Goal: Task Accomplishment & Management: Manage account settings

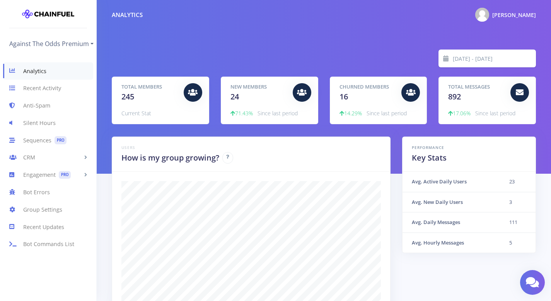
scroll to position [135, 405]
click at [45, 163] on link "CRM" at bounding box center [48, 157] width 96 height 17
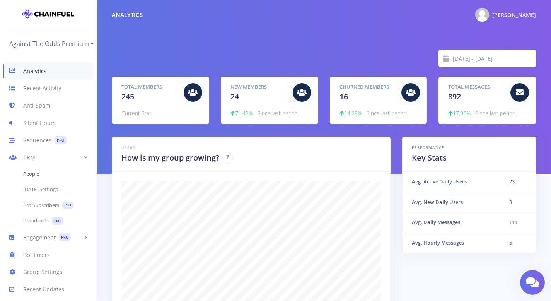
click at [44, 176] on link "People" at bounding box center [48, 173] width 96 height 15
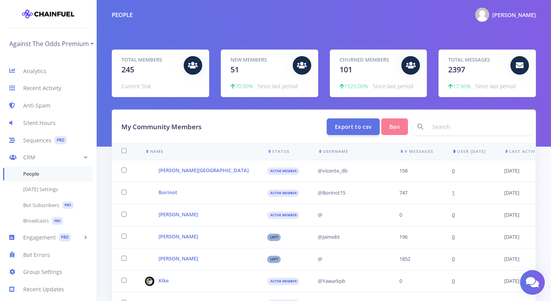
click at [452, 149] on icon at bounding box center [454, 151] width 5 height 4
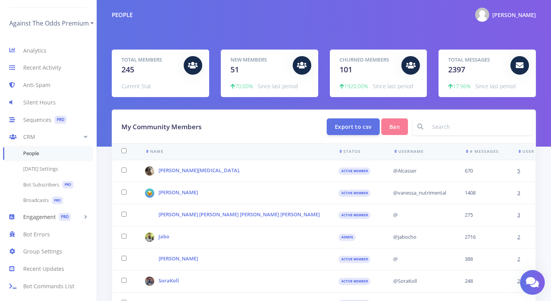
click at [38, 211] on link "Engagement PRO" at bounding box center [48, 216] width 96 height 17
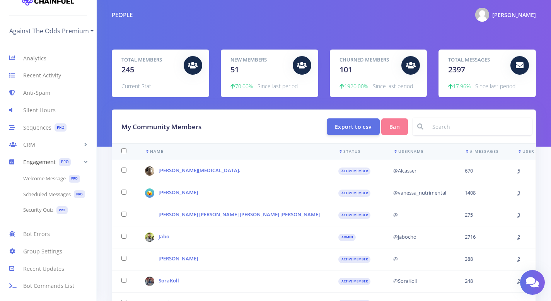
scroll to position [18, 0]
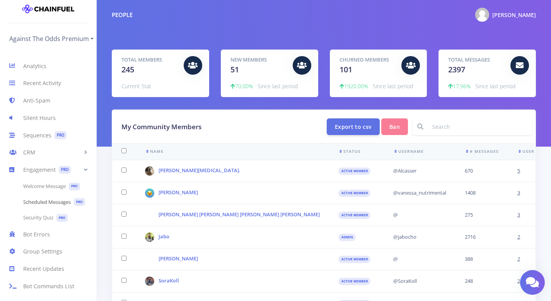
click at [46, 195] on link "Scheduled Messages PRO" at bounding box center [48, 202] width 96 height 16
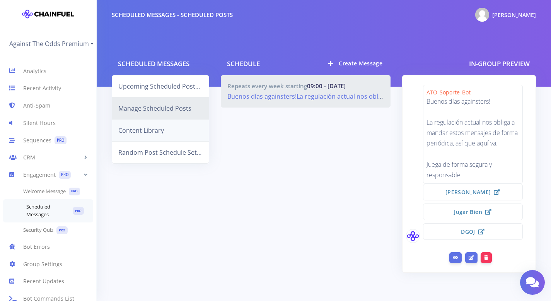
click at [167, 135] on link "Content Library" at bounding box center [160, 130] width 97 height 22
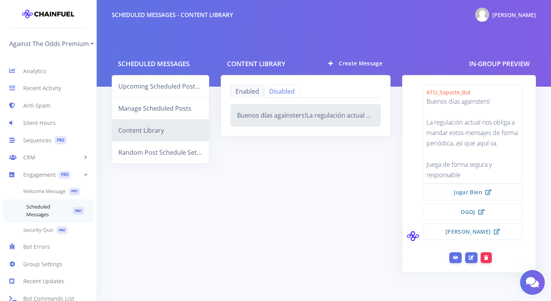
click at [290, 93] on link "Disabled" at bounding box center [282, 91] width 36 height 13
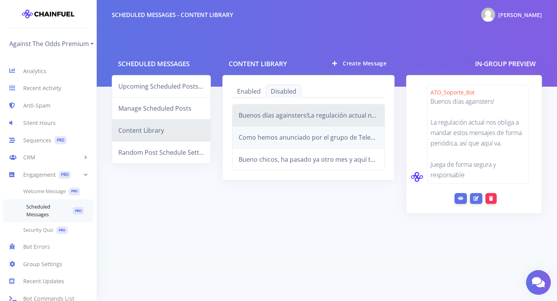
click at [293, 128] on link "Como hemos anunciado por el grupo de Telegram, aquí te dejamos el código de des…" at bounding box center [308, 137] width 153 height 22
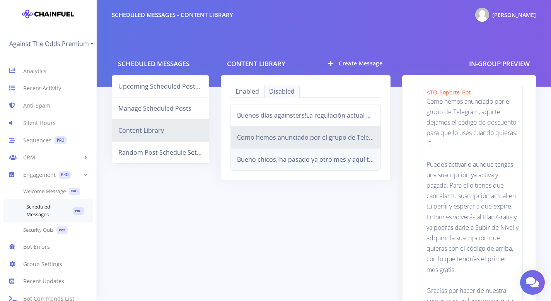
click at [275, 162] on link "Bueno chicos, ha pasado ya otro mes y aquí tenemos a los ganadores!Como siempre…" at bounding box center [305, 159] width 151 height 22
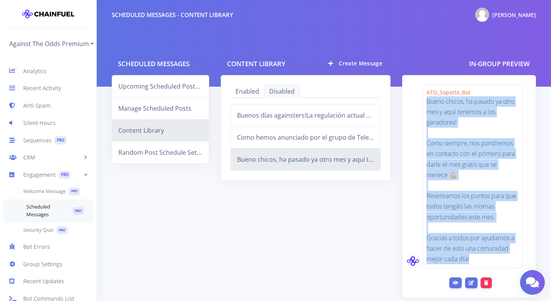
drag, startPoint x: 428, startPoint y: 101, endPoint x: 502, endPoint y: 256, distance: 171.8
click at [502, 256] on div "ATO_Soporte_Bot Bueno chicos, ha pasado ya otro mes y aquí tenemos a los ganado…" at bounding box center [473, 176] width 100 height 183
copy div "Bueno chicos, ha pasado ya otro mes y aquí tenemos a los ganadores! Como siempr…"
click at [55, 158] on link "CRM" at bounding box center [48, 157] width 96 height 17
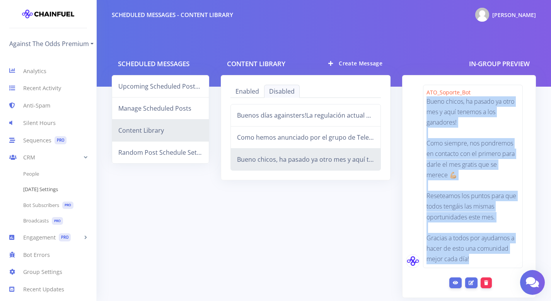
click at [51, 188] on link "[DATE] Settings" at bounding box center [48, 189] width 96 height 15
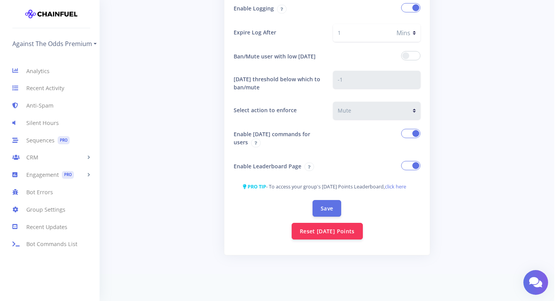
scroll to position [173, 0]
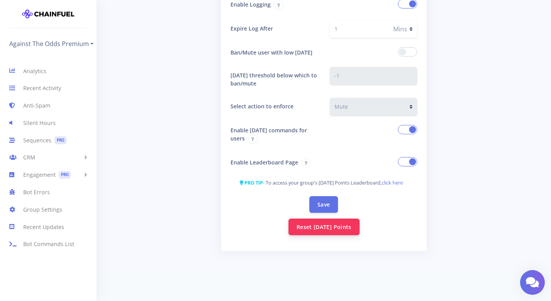
click at [311, 232] on button "Reset [DATE] Points" at bounding box center [323, 226] width 71 height 17
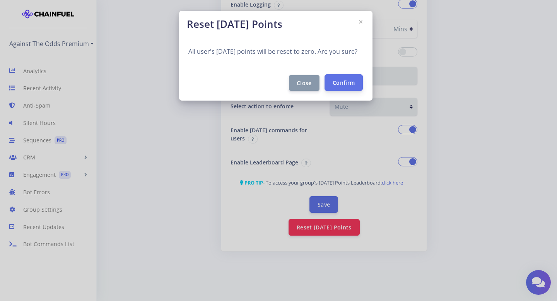
click at [341, 88] on button "Confirm" at bounding box center [343, 82] width 38 height 17
